Goal: Register for event/course

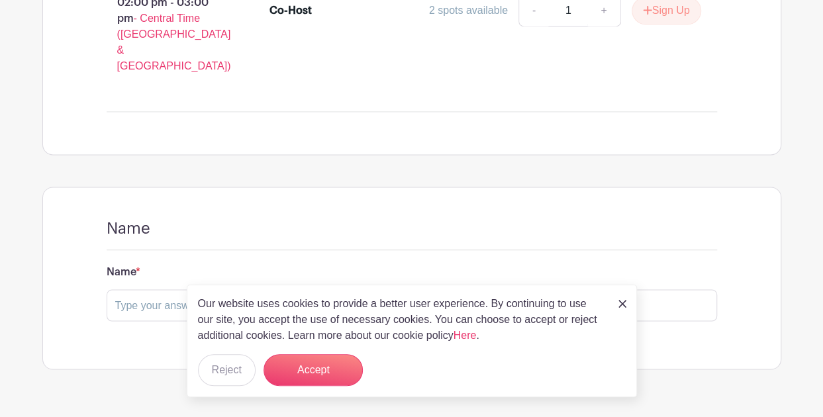
scroll to position [959, 0]
click at [317, 370] on button "Accept" at bounding box center [313, 370] width 99 height 32
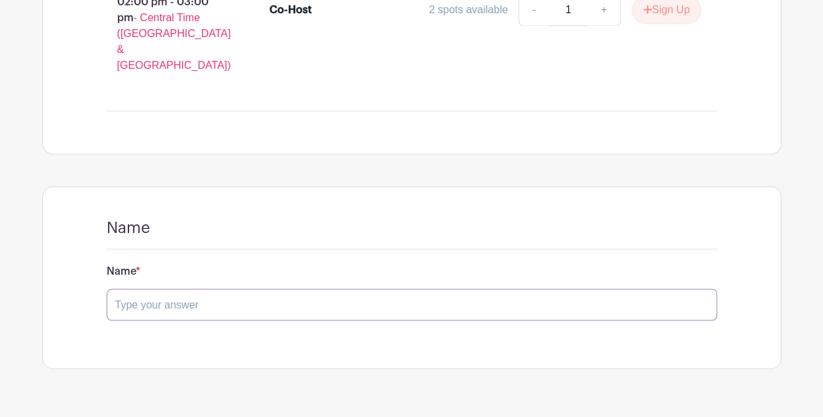
click at [297, 296] on input "text" at bounding box center [412, 305] width 611 height 32
type input "[PERSON_NAME]"
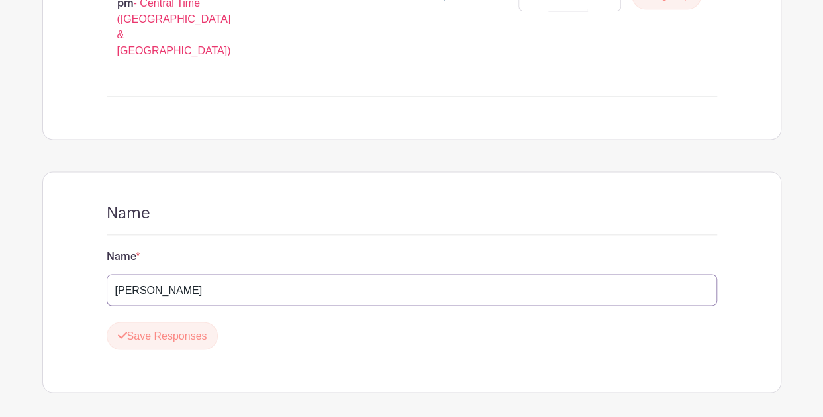
scroll to position [975, 0]
click at [179, 326] on button "Save Responses" at bounding box center [163, 335] width 112 height 28
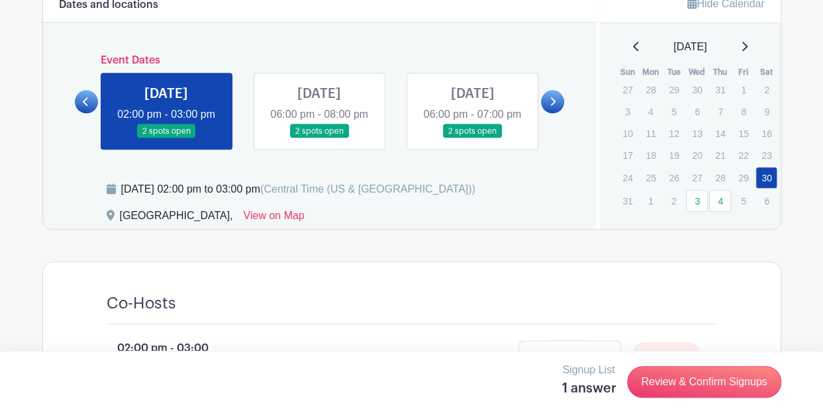
scroll to position [611, 0]
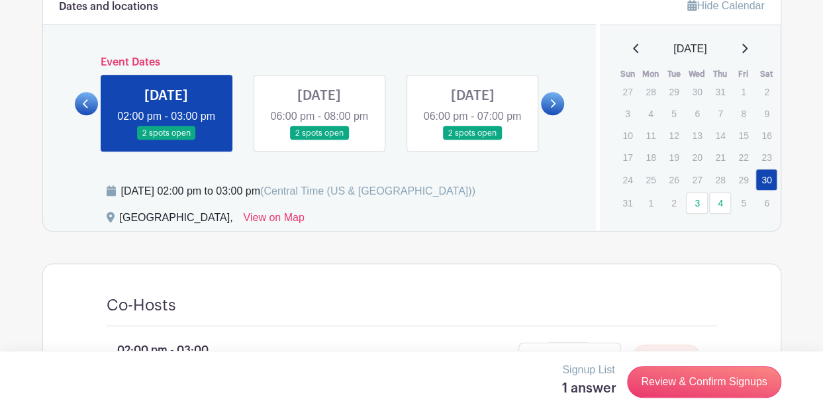
click at [556, 115] on link at bounding box center [552, 103] width 23 height 23
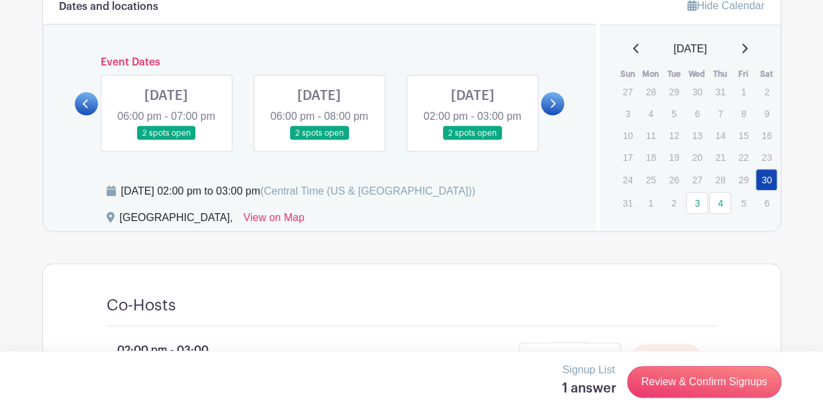
click at [556, 115] on link at bounding box center [552, 103] width 23 height 23
click at [166, 140] on link at bounding box center [166, 140] width 0 height 0
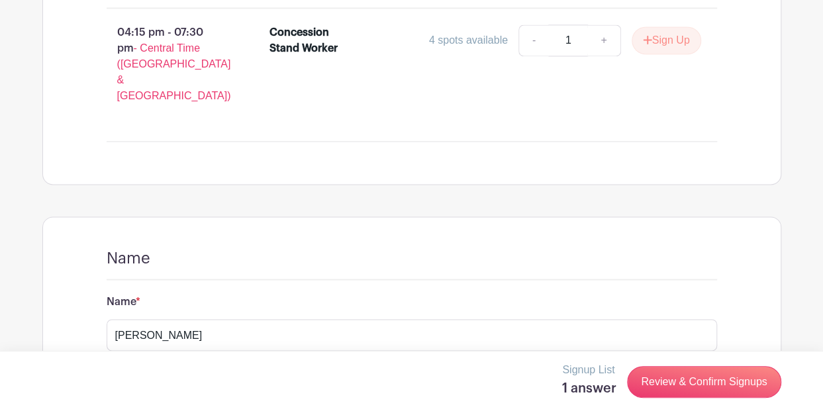
scroll to position [907, 0]
click at [599, 53] on link "+" at bounding box center [604, 41] width 33 height 32
type input "2"
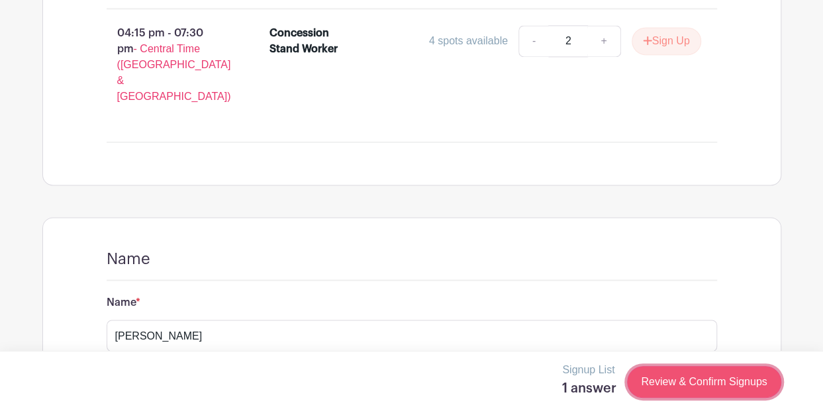
click at [688, 385] on link "Review & Confirm Signups" at bounding box center [704, 382] width 154 height 32
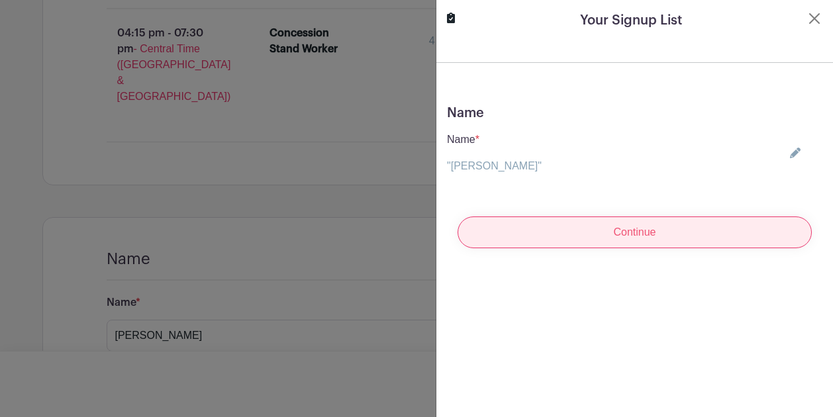
click at [558, 231] on input "Continue" at bounding box center [635, 233] width 354 height 32
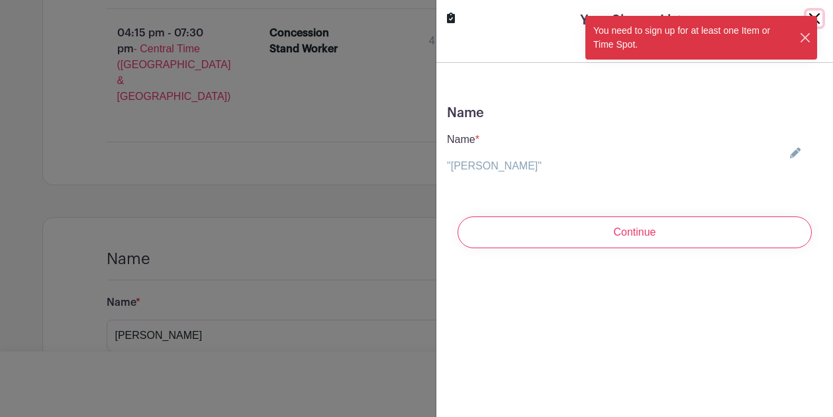
click at [810, 38] on button "Close" at bounding box center [806, 38] width 13 height 14
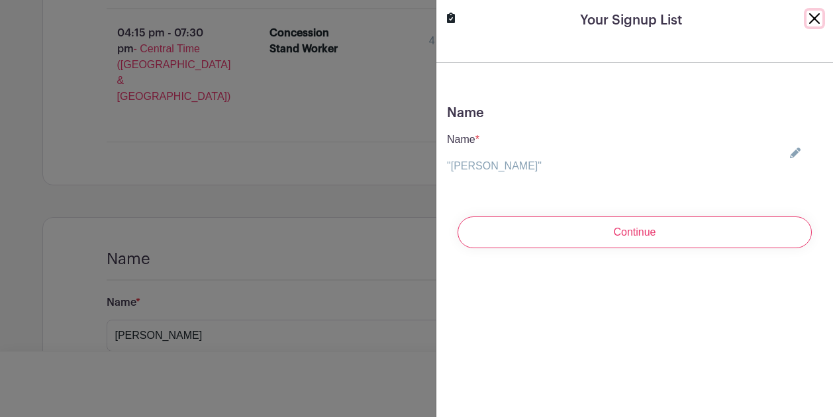
click at [808, 19] on button "Close" at bounding box center [815, 19] width 16 height 16
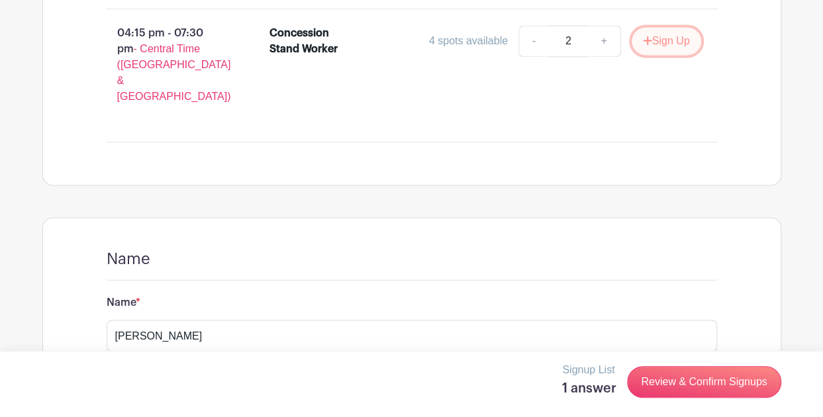
click at [647, 46] on icon "submit" at bounding box center [647, 40] width 9 height 11
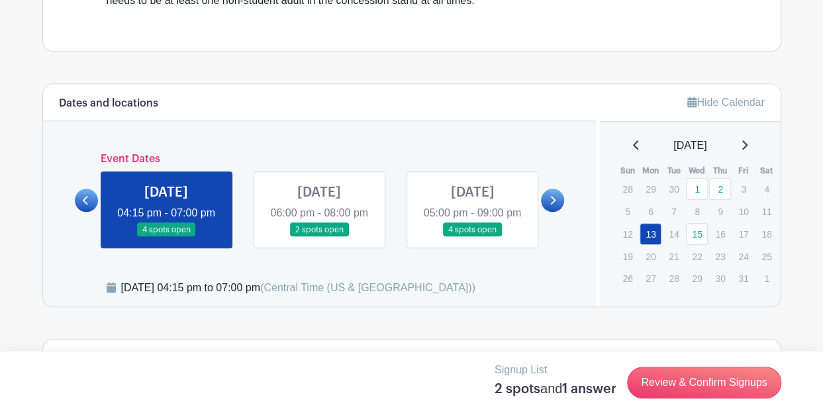
scroll to position [503, 0]
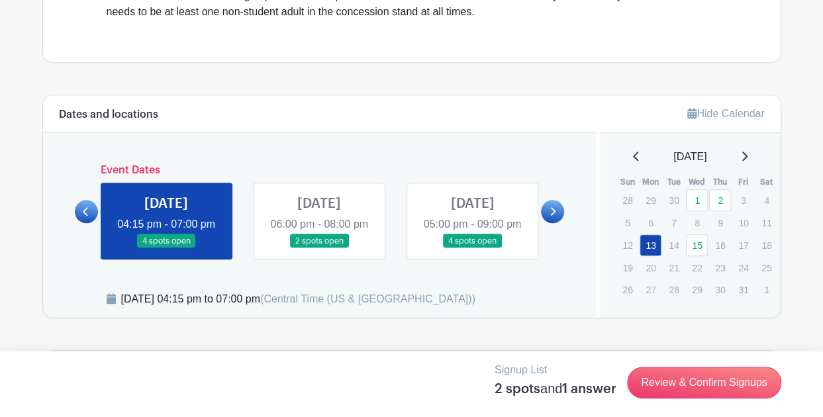
click at [91, 217] on link at bounding box center [86, 211] width 23 height 23
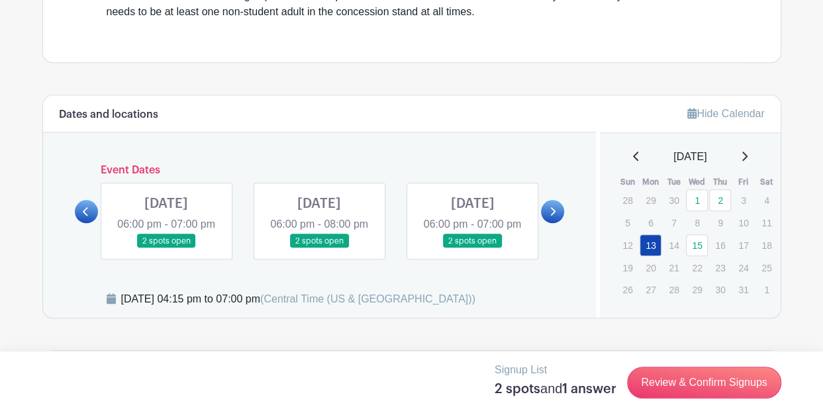
click at [91, 217] on link at bounding box center [86, 211] width 23 height 23
click at [85, 217] on icon at bounding box center [86, 212] width 6 height 10
click at [166, 248] on link at bounding box center [166, 248] width 0 height 0
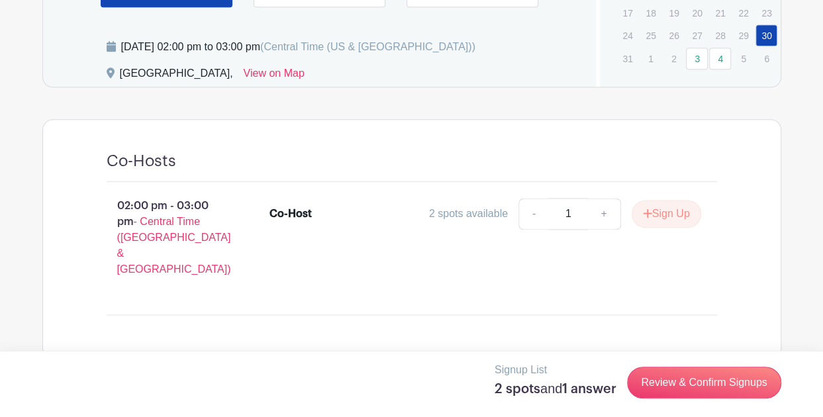
scroll to position [756, 0]
click at [653, 222] on button "Sign Up" at bounding box center [667, 213] width 70 height 28
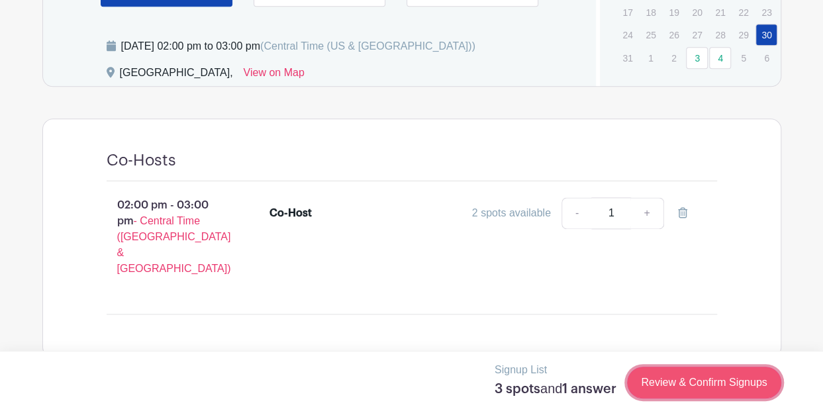
click at [692, 382] on link "Review & Confirm Signups" at bounding box center [704, 383] width 154 height 32
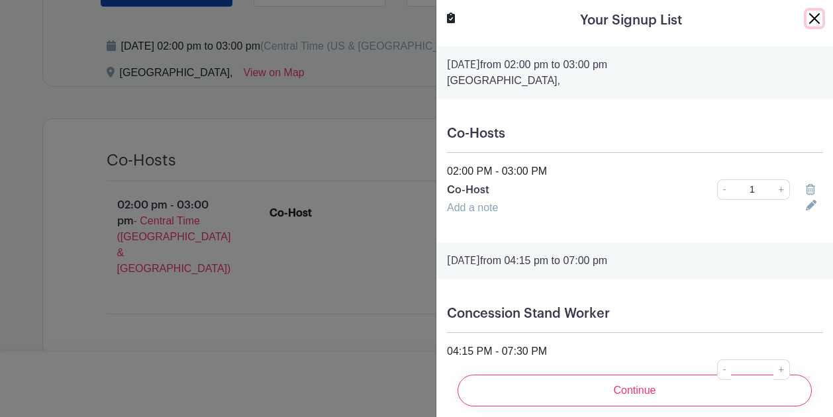
click at [807, 21] on button "Close" at bounding box center [815, 19] width 16 height 16
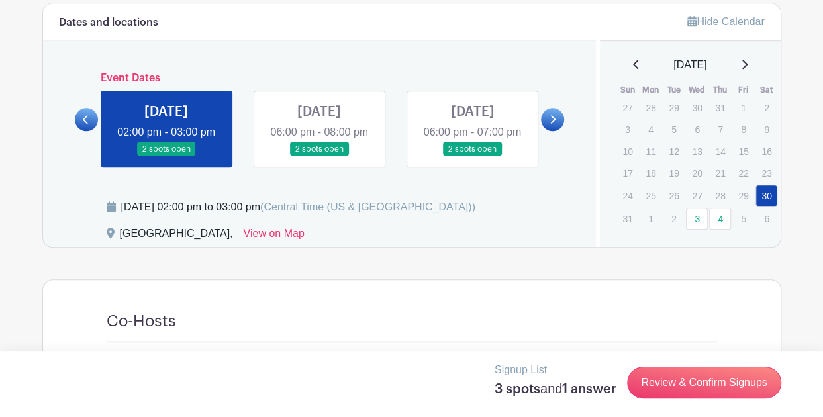
scroll to position [596, 0]
